Goal: Task Accomplishment & Management: Manage account settings

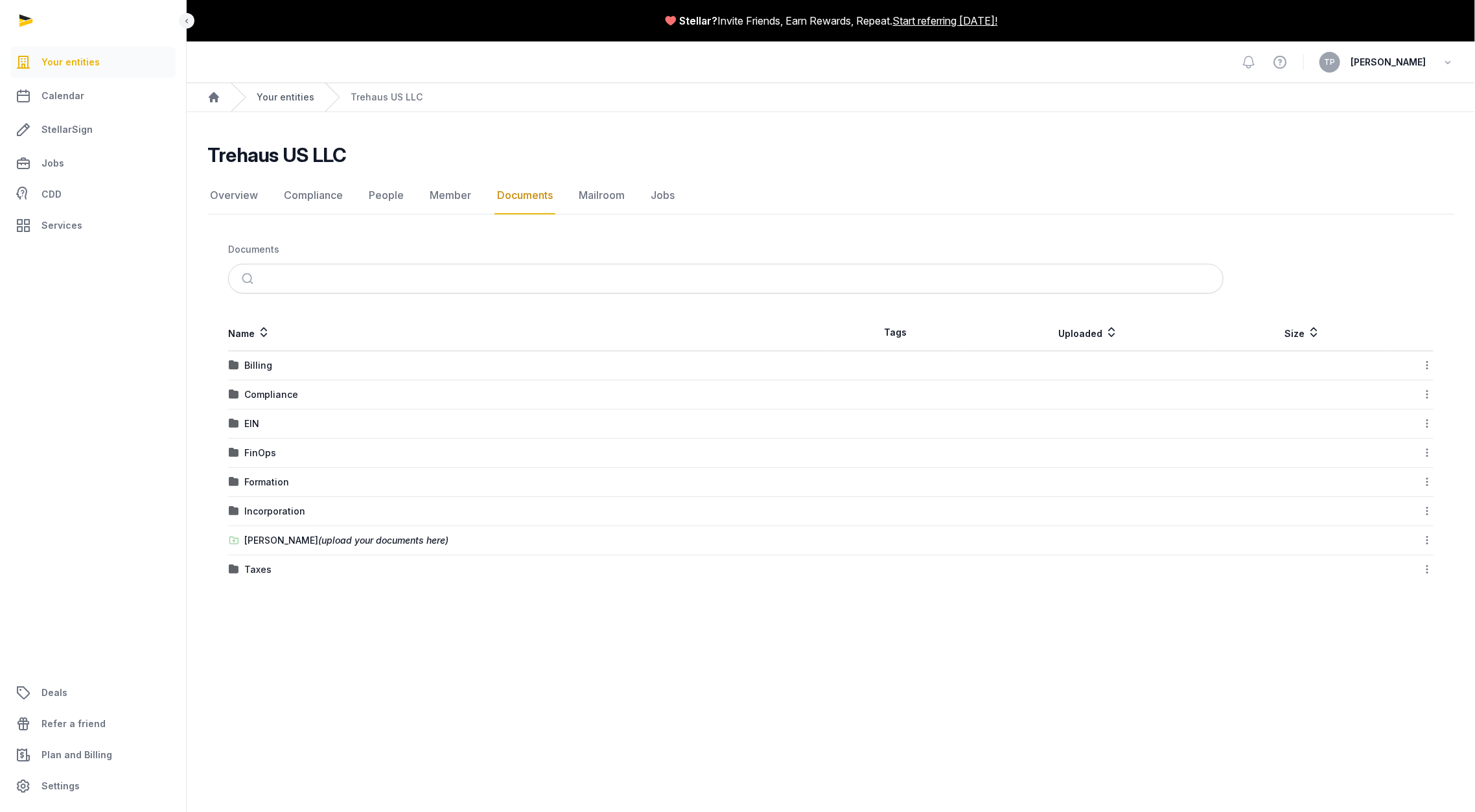
click at [285, 91] on link "Your entities" at bounding box center [285, 97] width 58 height 13
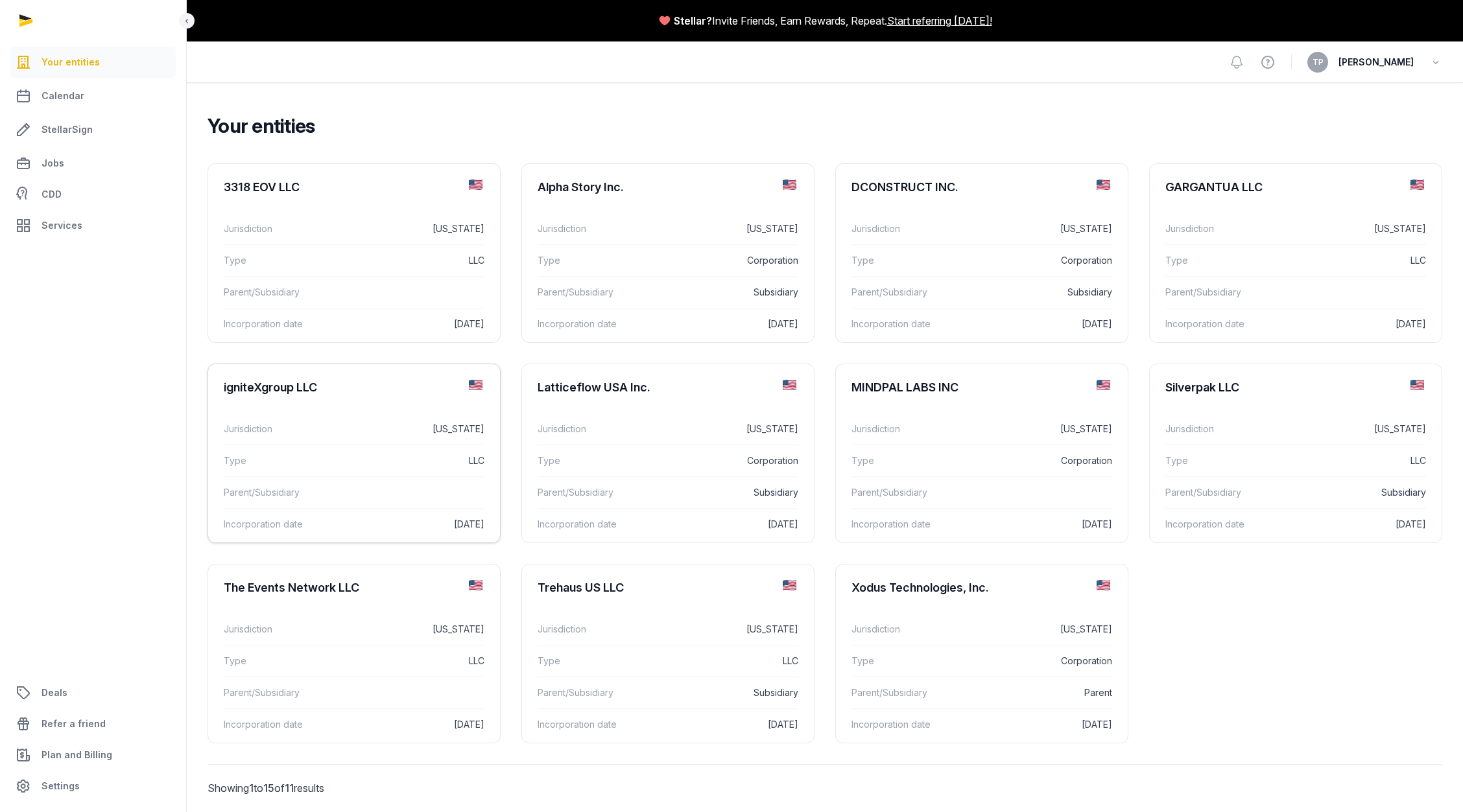
click at [361, 531] on dd "[DATE]" at bounding box center [409, 525] width 150 height 16
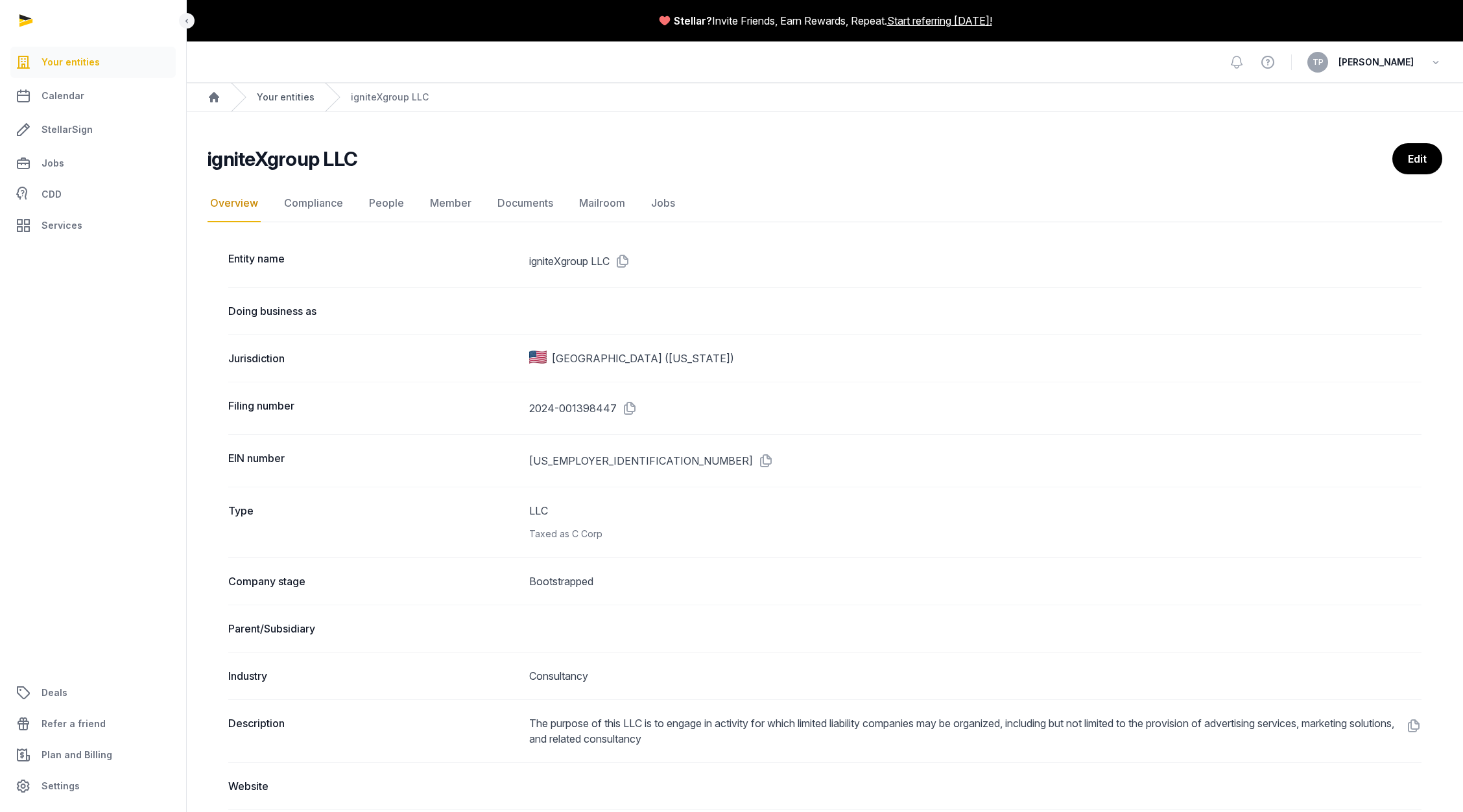
click at [265, 98] on link "Your entities" at bounding box center [285, 97] width 58 height 13
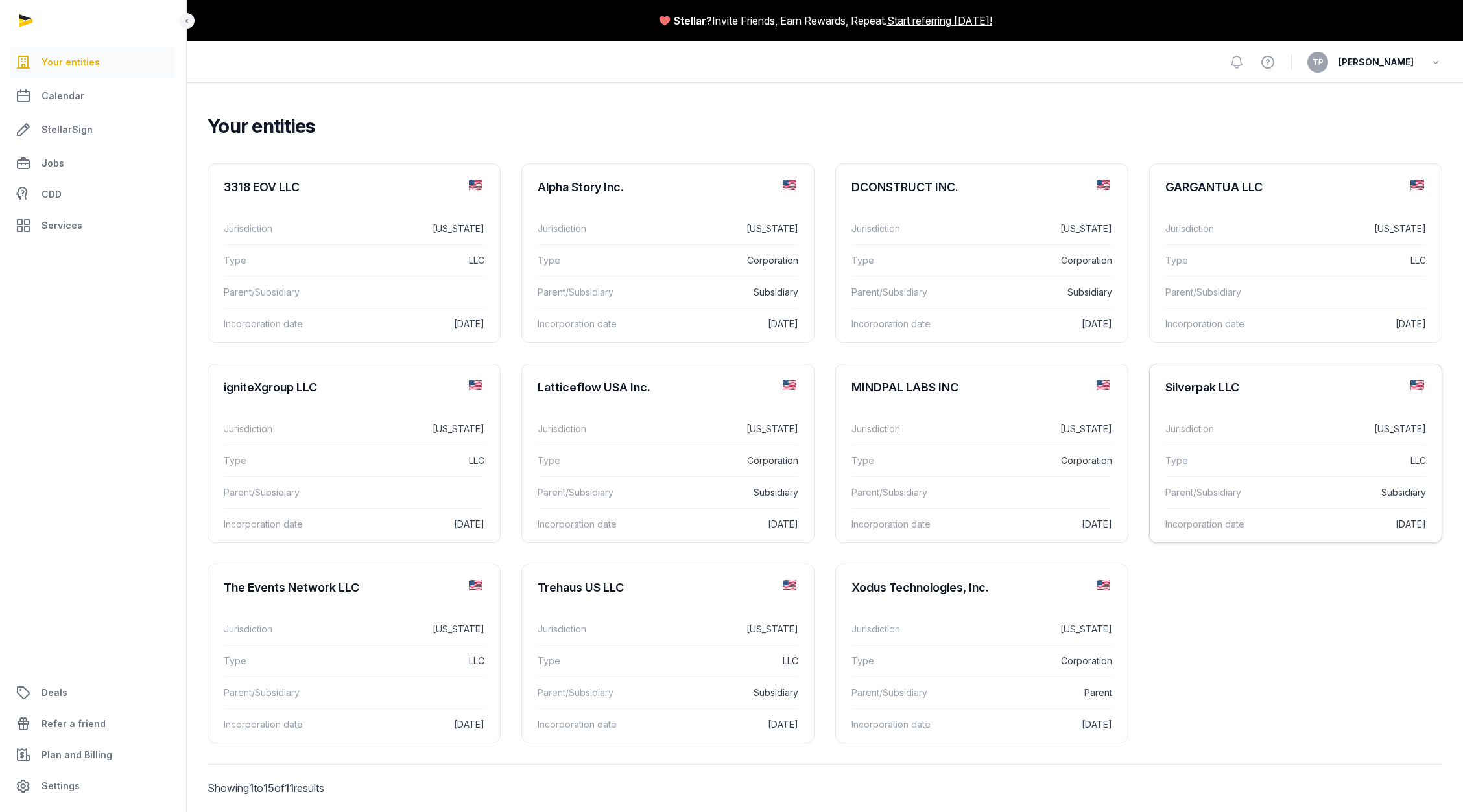
click at [1283, 485] on dd "Subsidiary" at bounding box center [1351, 493] width 150 height 16
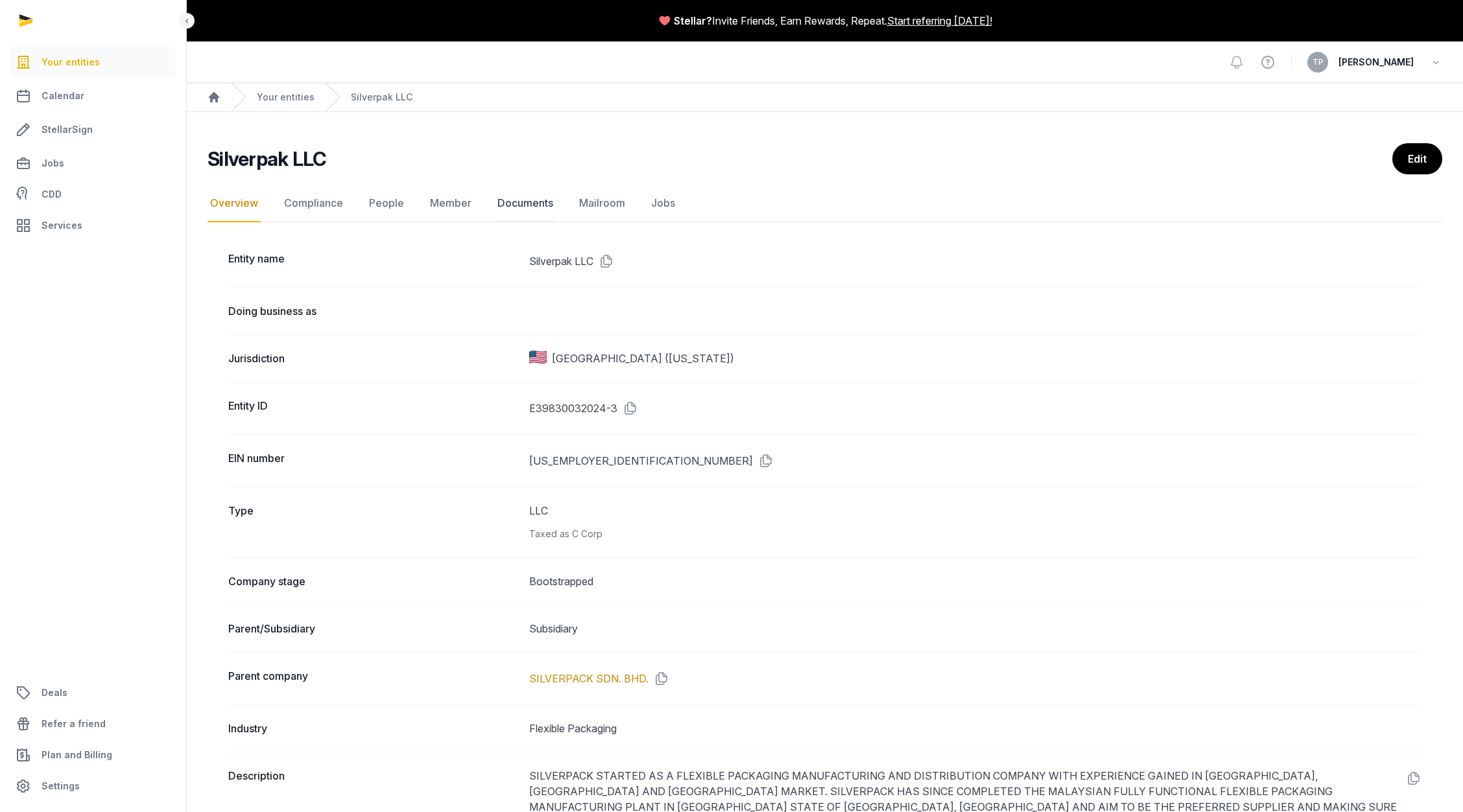
click at [511, 200] on link "Documents" at bounding box center [525, 203] width 61 height 37
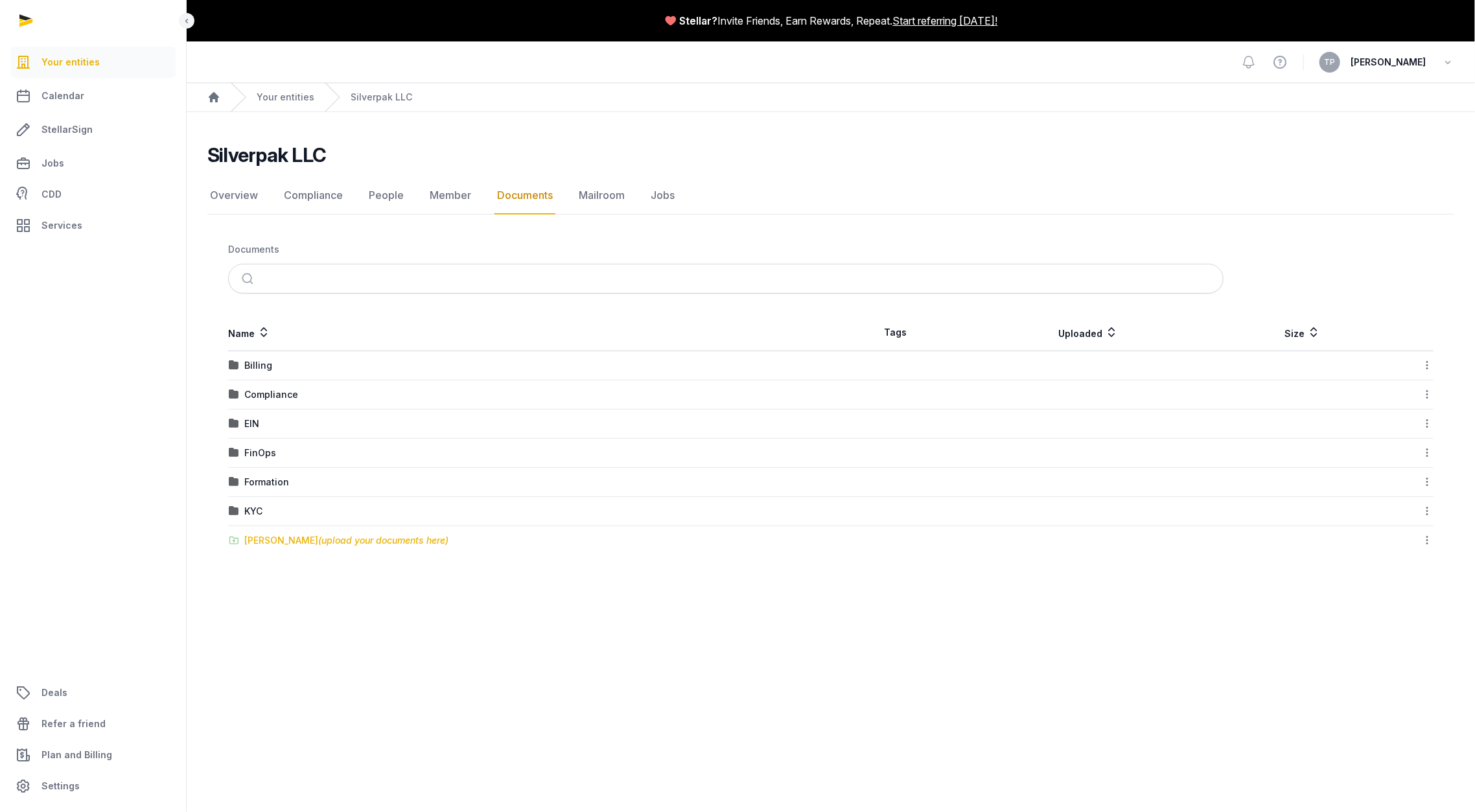
click at [273, 539] on div "[PERSON_NAME] (upload your documents here)" at bounding box center [346, 540] width 204 height 13
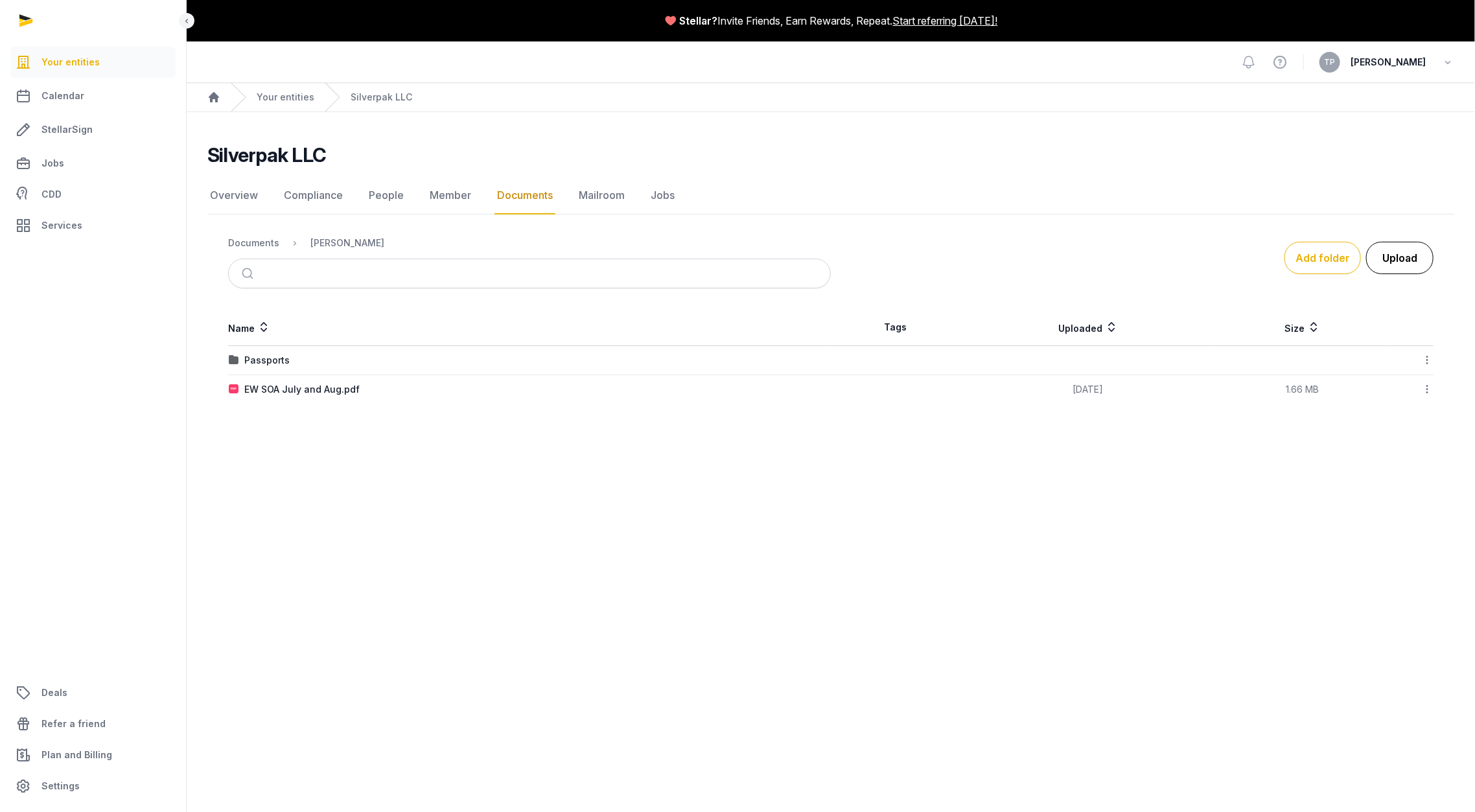
click at [1394, 255] on button "Upload" at bounding box center [1400, 257] width 67 height 33
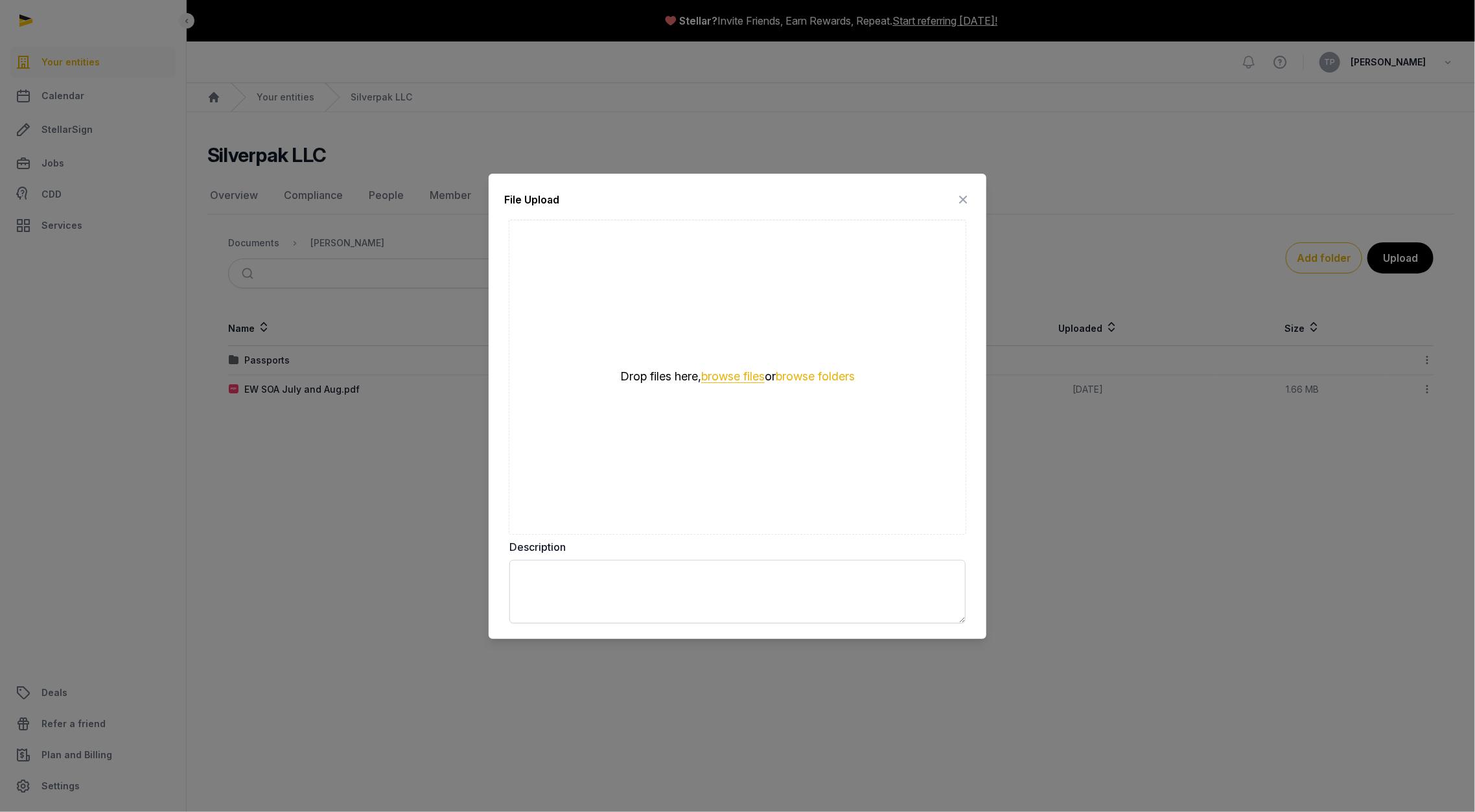
click at [752, 377] on button "browse files" at bounding box center [734, 377] width 64 height 12
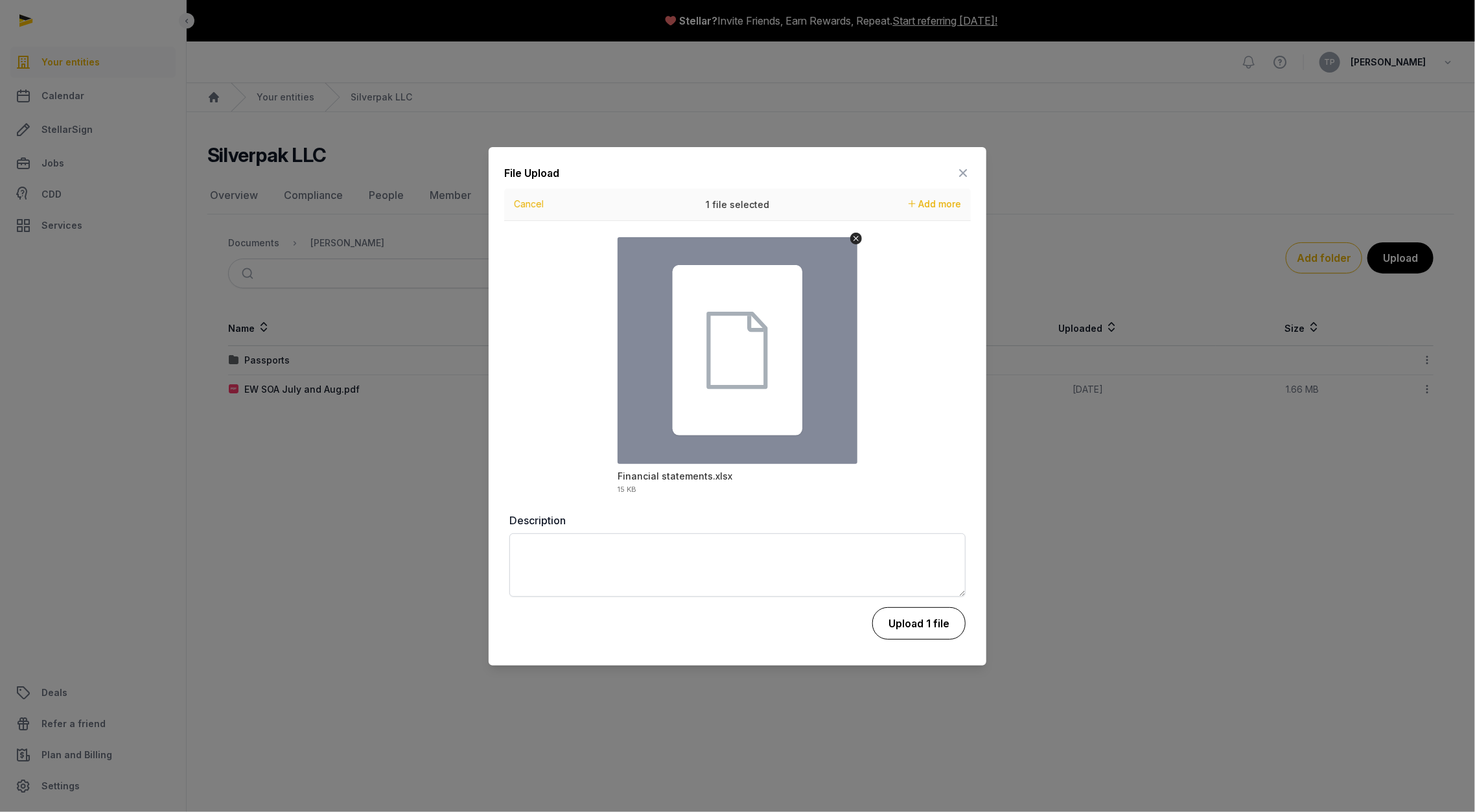
click at [919, 617] on button "Upload 1 file" at bounding box center [918, 623] width 93 height 33
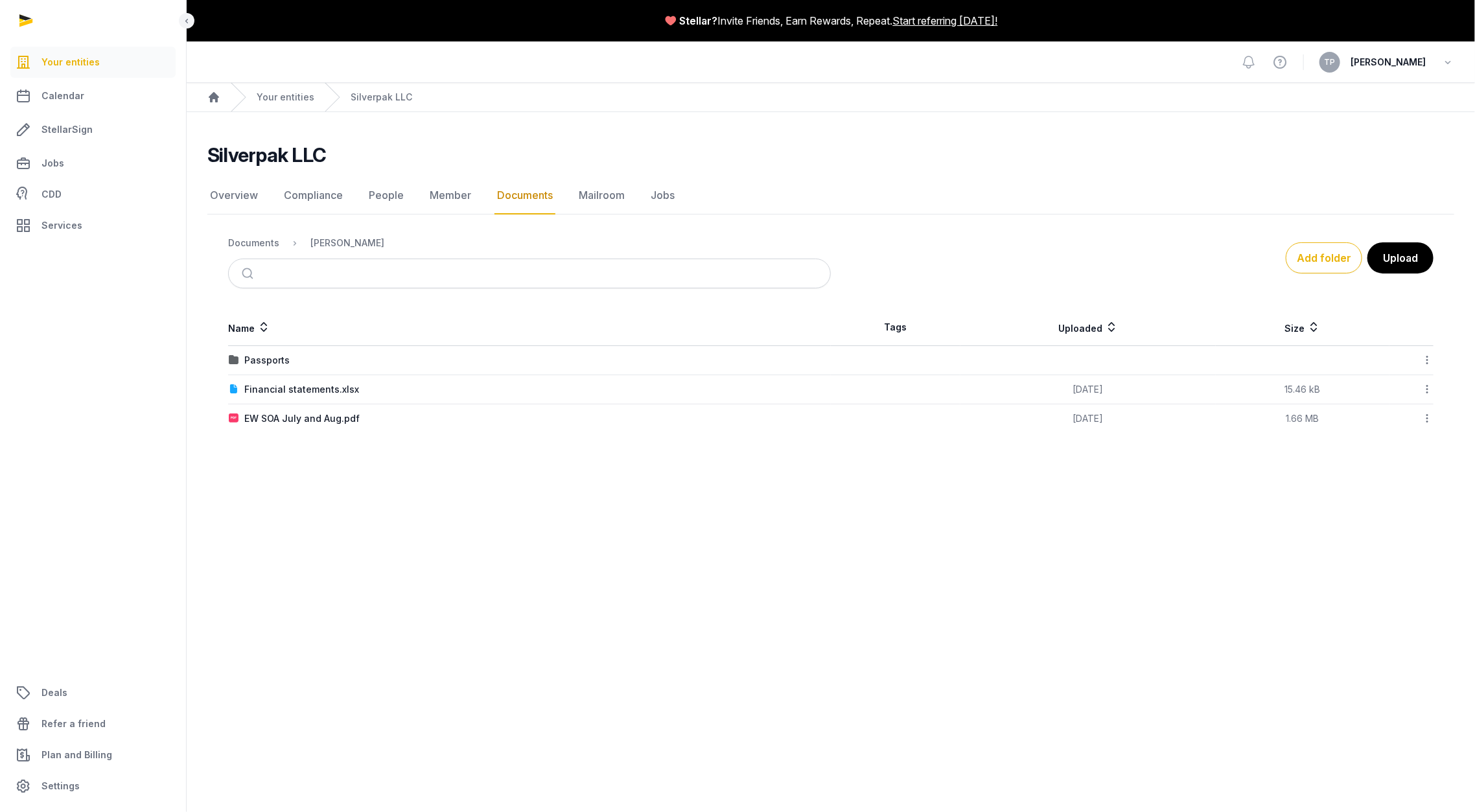
click at [1082, 332] on th "Uploaded" at bounding box center [1088, 327] width 256 height 37
click at [1108, 331] on icon at bounding box center [1111, 327] width 13 height 16
click at [1111, 326] on icon at bounding box center [1111, 327] width 13 height 16
click at [1426, 387] on icon at bounding box center [1426, 388] width 12 height 13
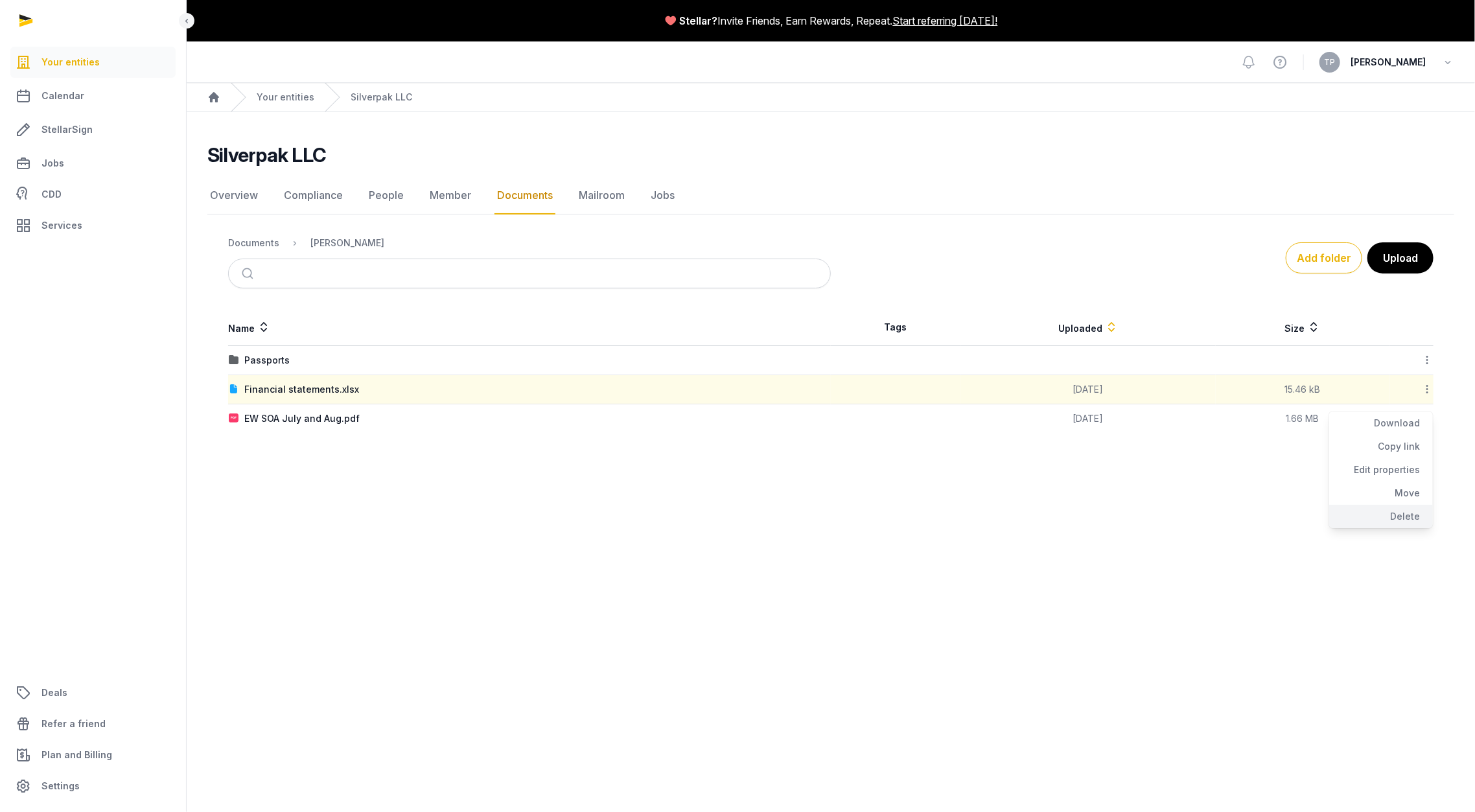
click at [1394, 515] on div "Delete" at bounding box center [1380, 517] width 104 height 23
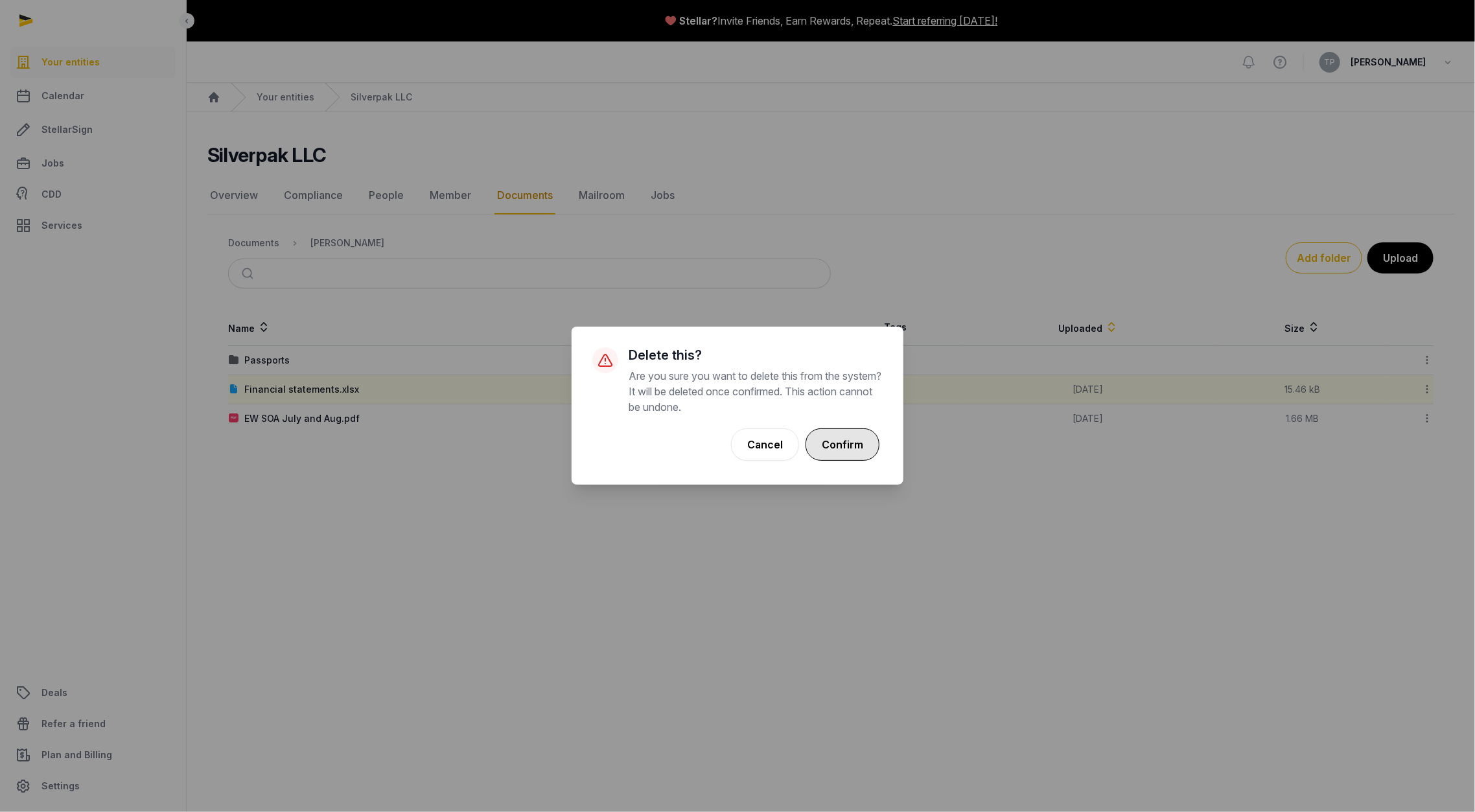
click at [866, 443] on button "Confirm" at bounding box center [843, 444] width 74 height 33
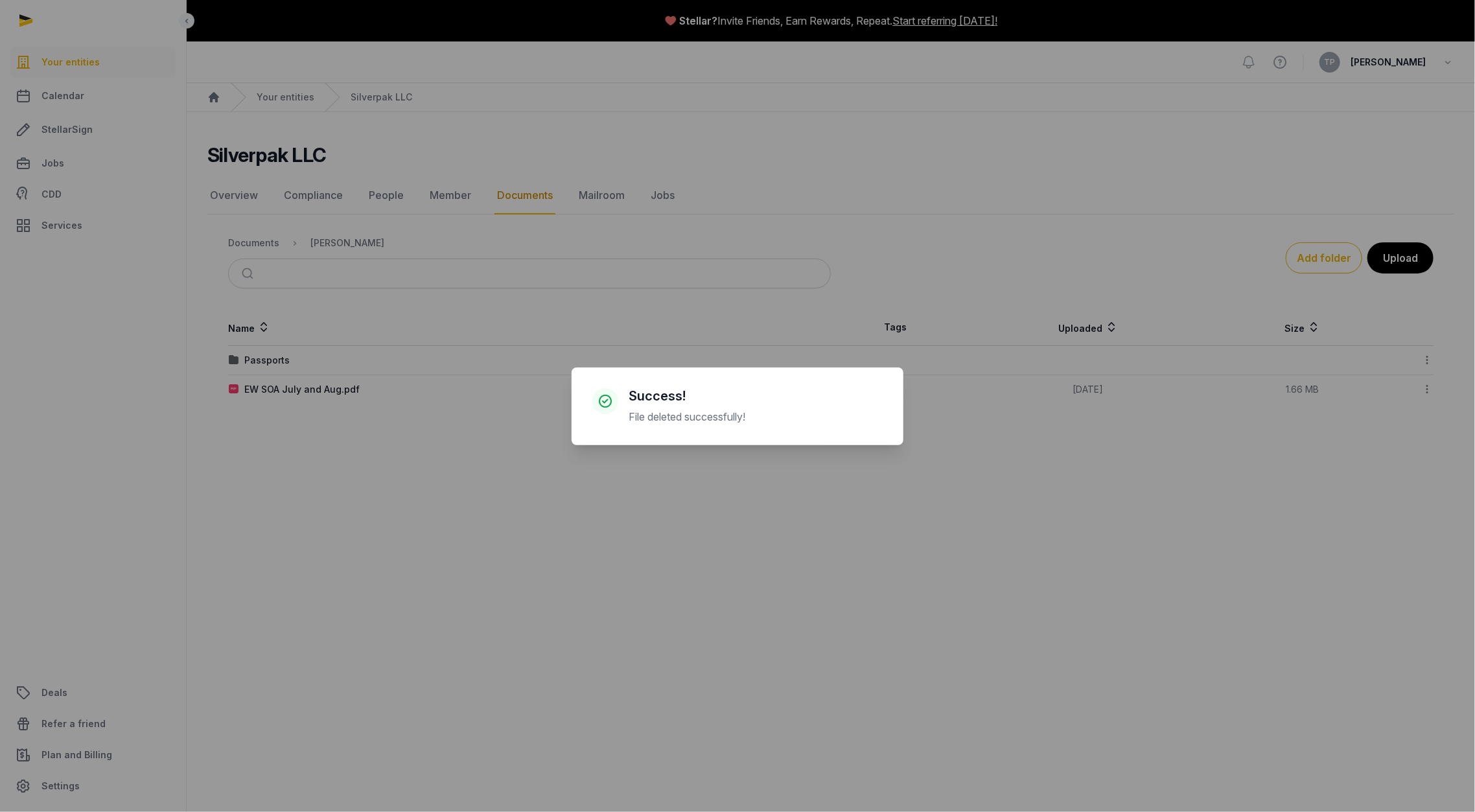
click at [1410, 257] on div "× Success! File deleted successfully! Cancel No OK" at bounding box center [737, 406] width 1475 height 812
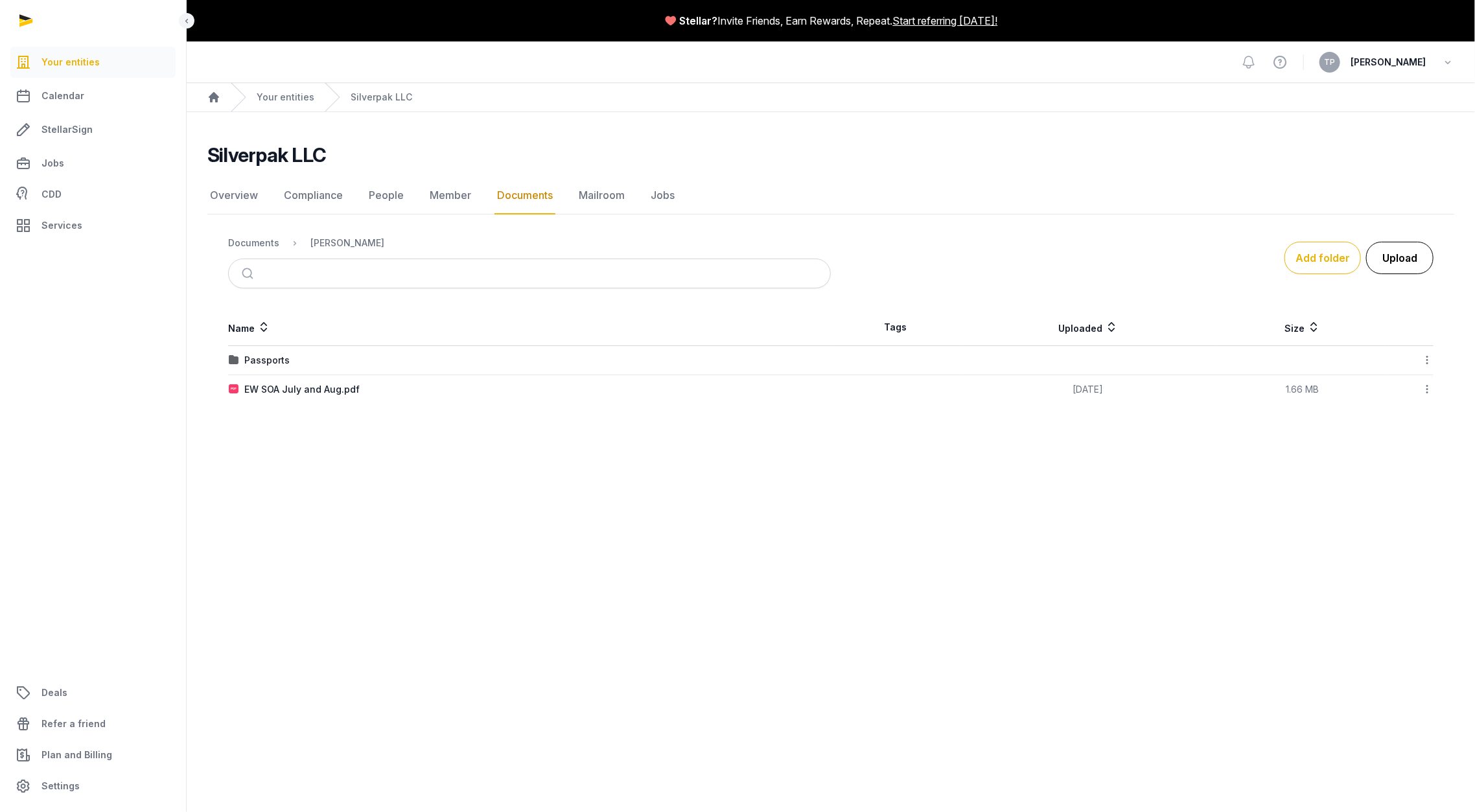
click at [1402, 264] on button "Upload" at bounding box center [1400, 257] width 67 height 33
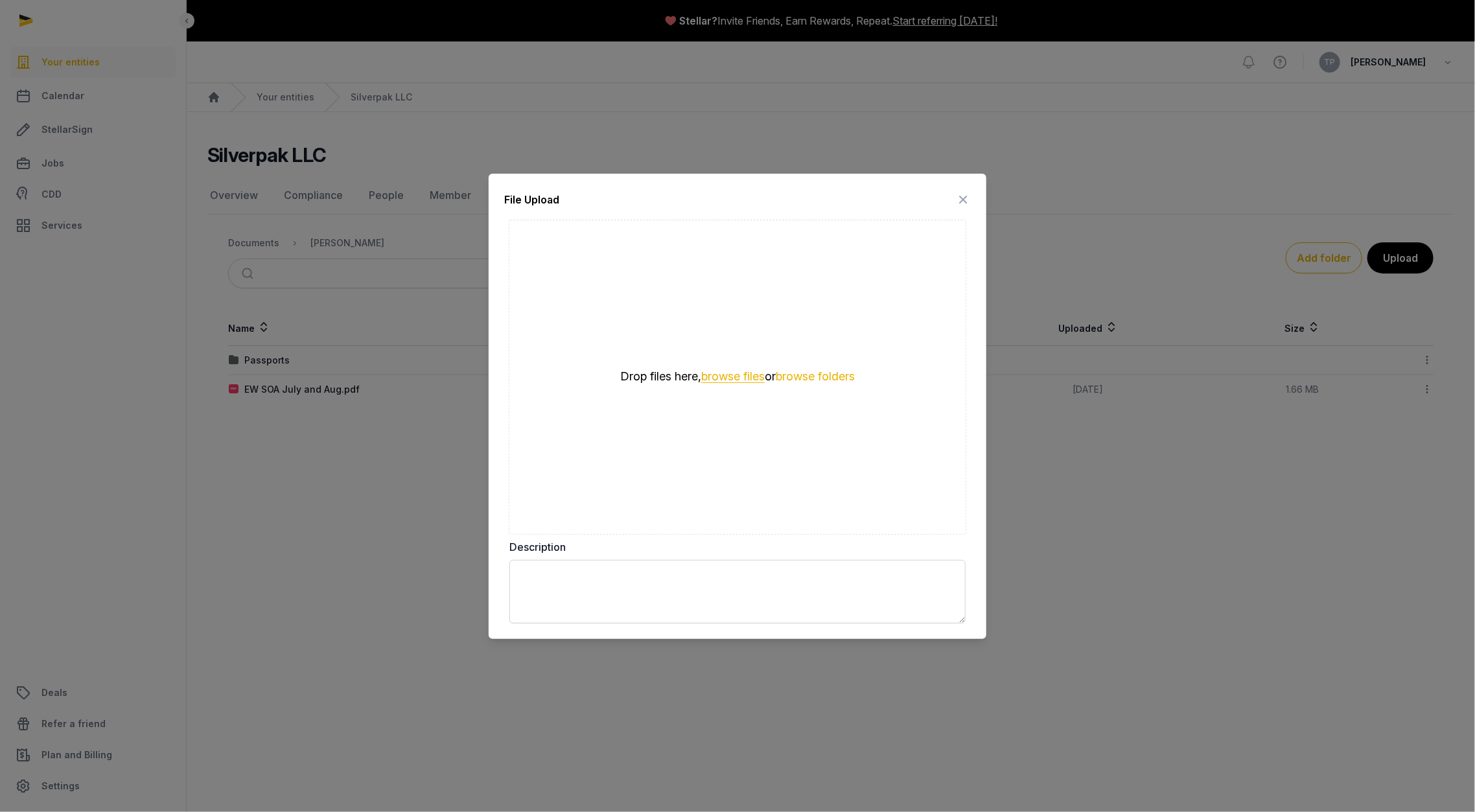
click at [741, 383] on button "browse files" at bounding box center [734, 377] width 64 height 12
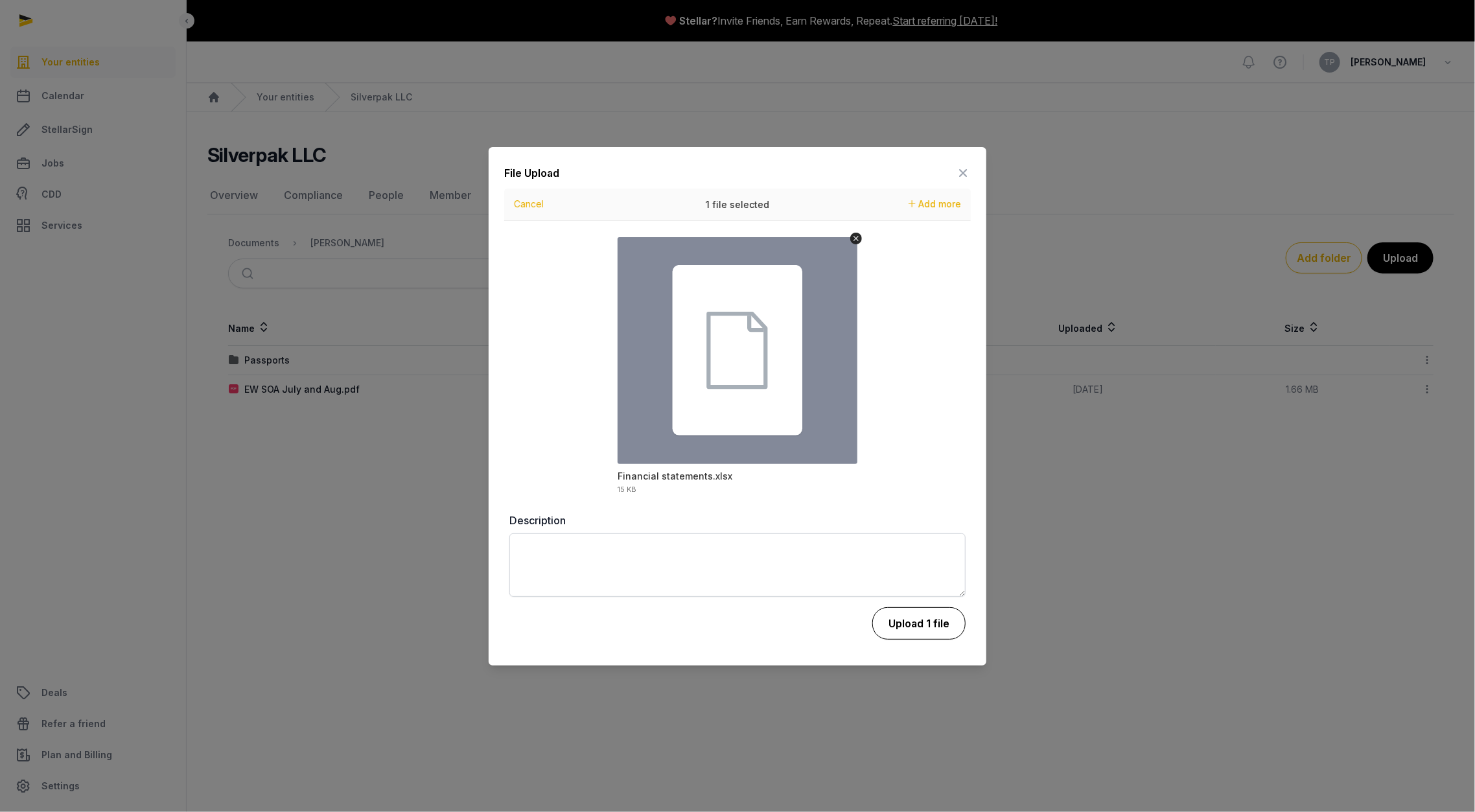
click at [920, 623] on button "Upload 1 file" at bounding box center [918, 623] width 93 height 33
